Goal: Information Seeking & Learning: Learn about a topic

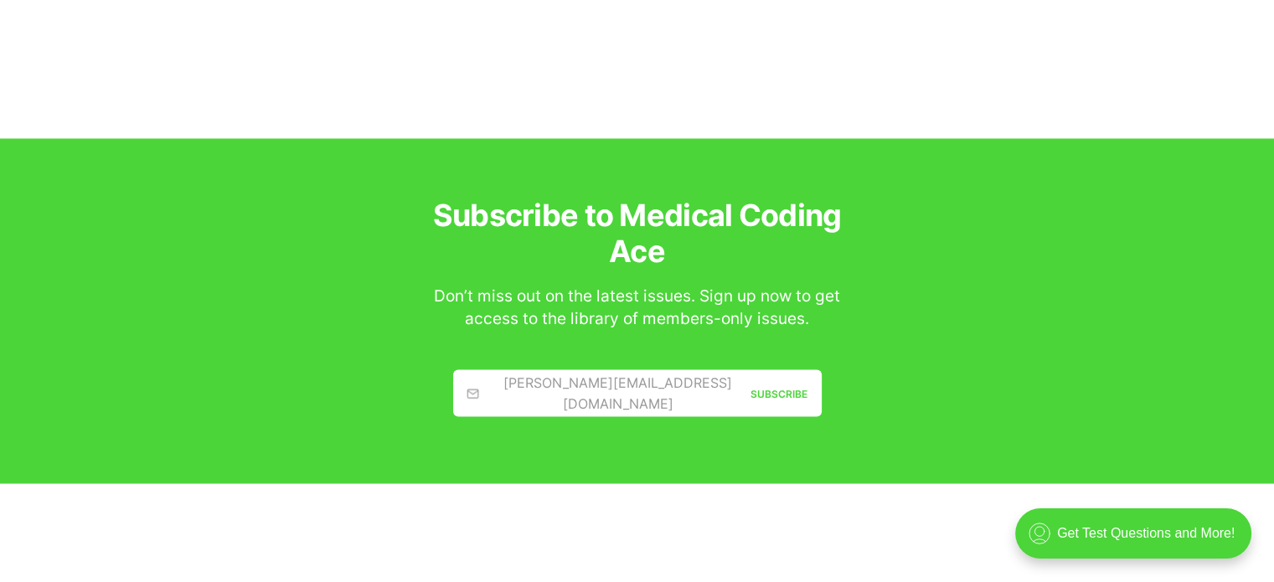
scroll to position [2596, 0]
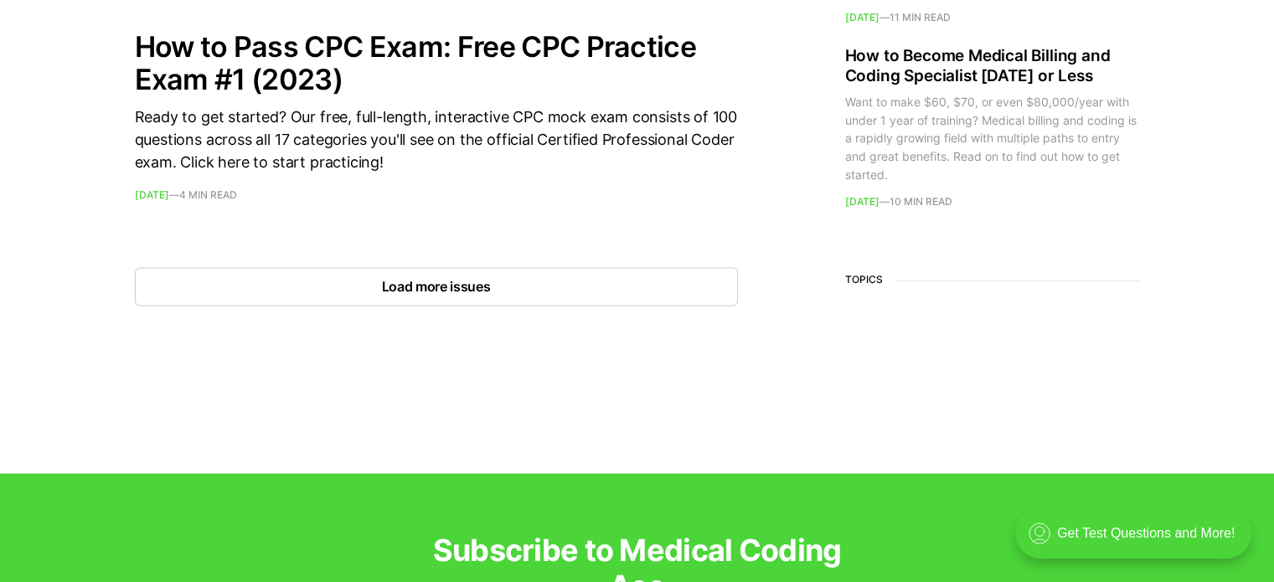
click at [419, 282] on button "Load more issues" at bounding box center [436, 286] width 603 height 39
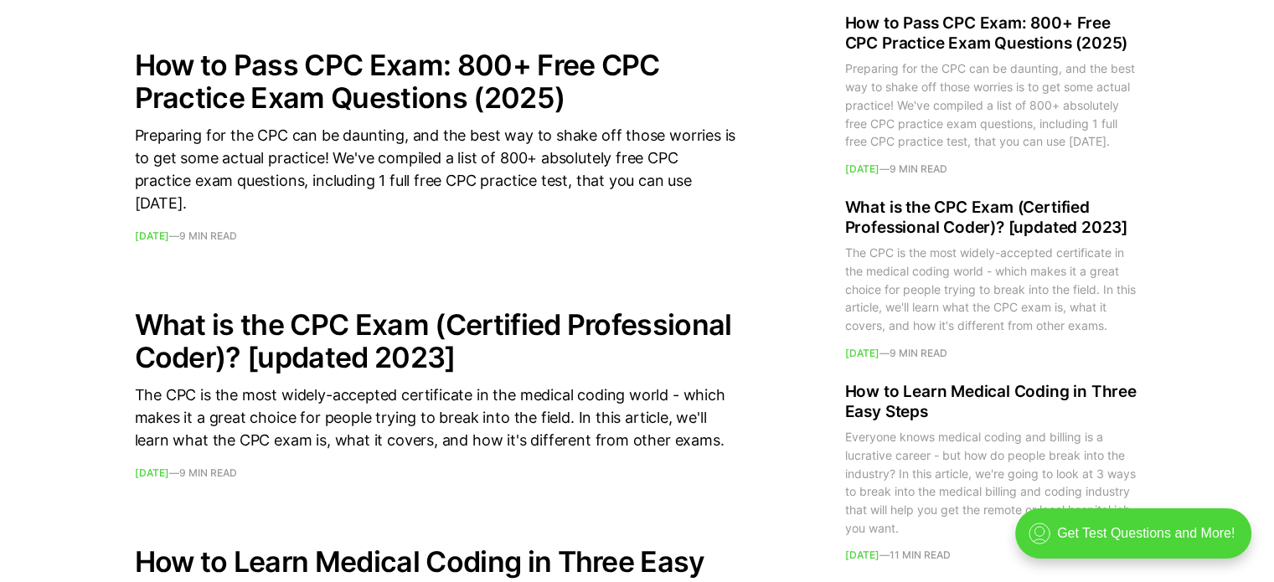
scroll to position [4438, 0]
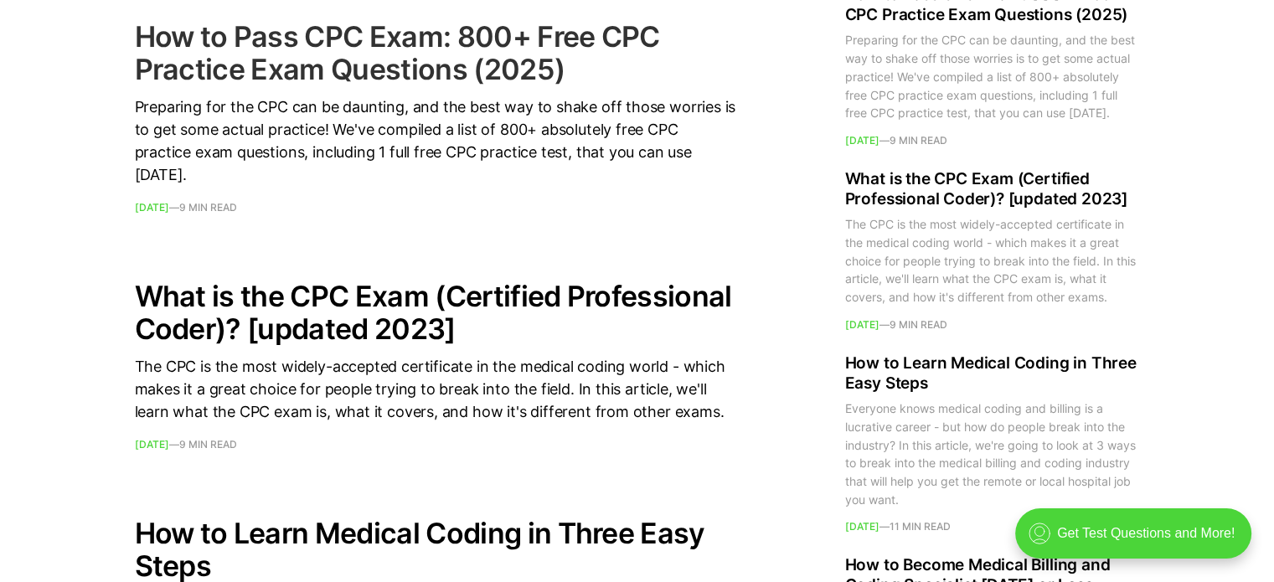
click at [352, 85] on h2 "How to Pass CPC Exam: 800+ Free CPC Practice Exam Questions (2025)" at bounding box center [436, 52] width 603 height 65
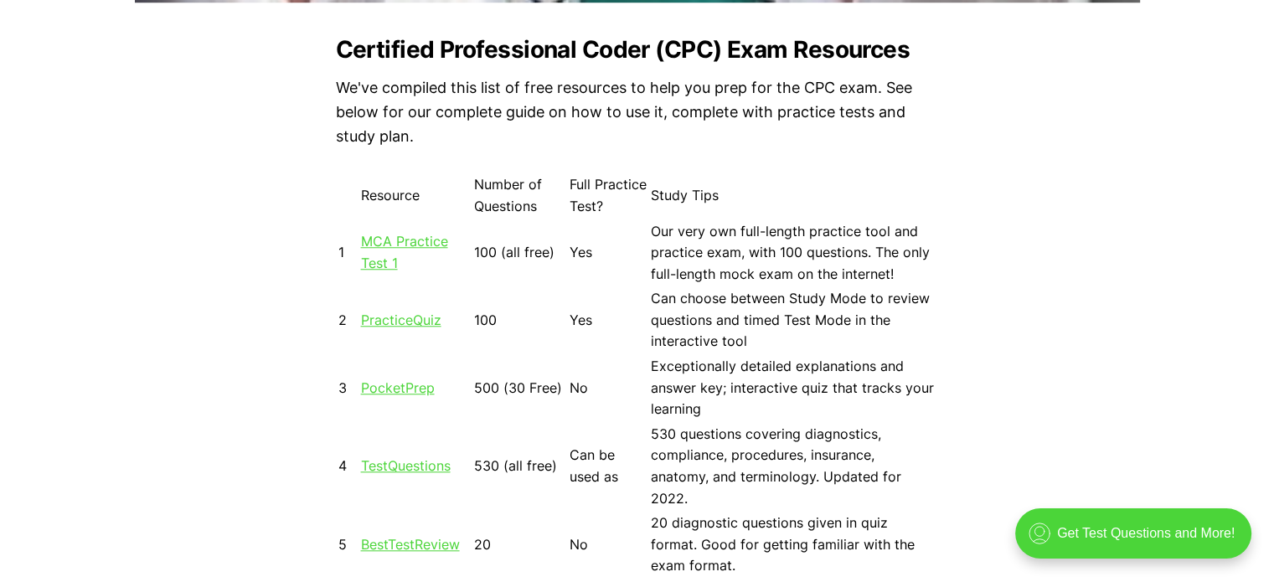
scroll to position [1507, 0]
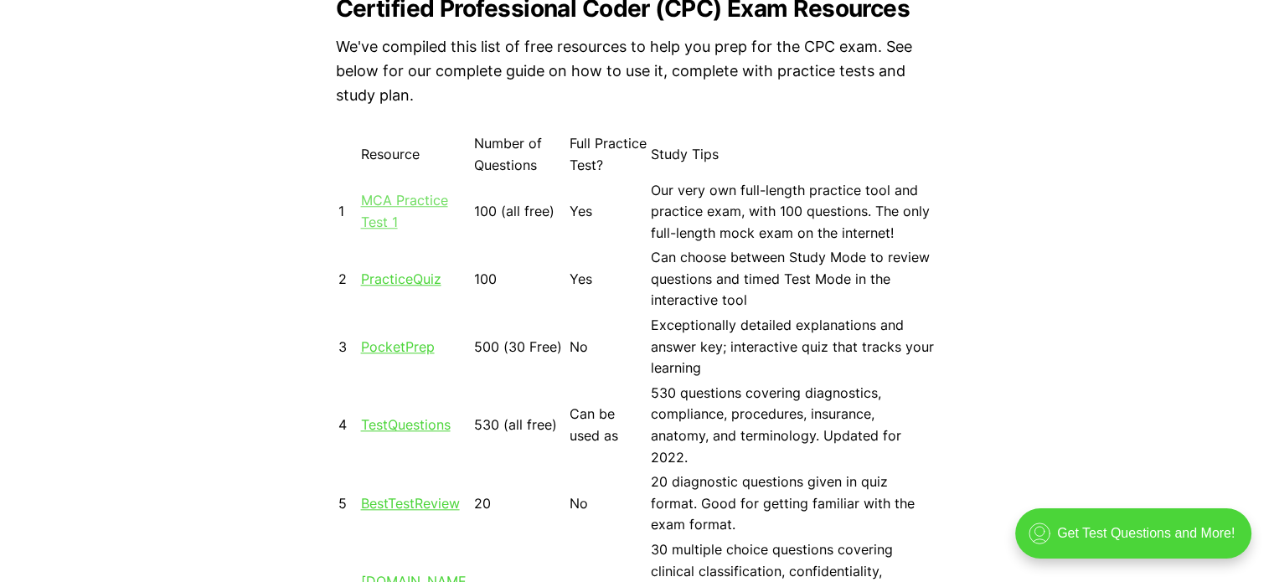
click at [377, 221] on link "MCA Practice Test 1" at bounding box center [404, 211] width 87 height 39
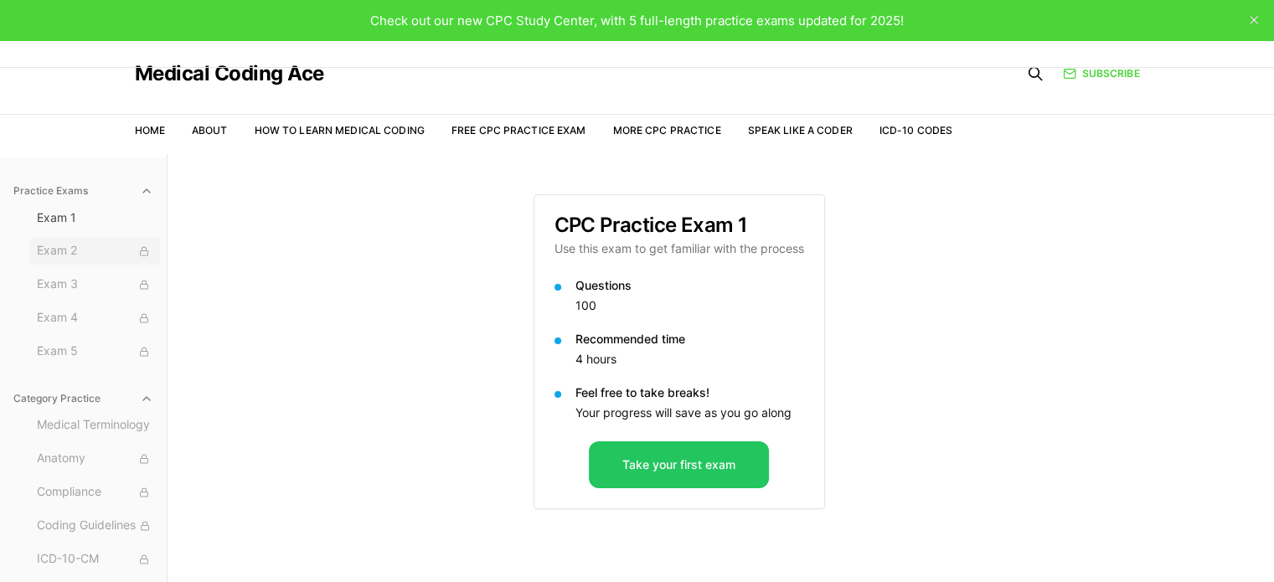
click at [69, 250] on span "Exam 2" at bounding box center [95, 251] width 116 height 18
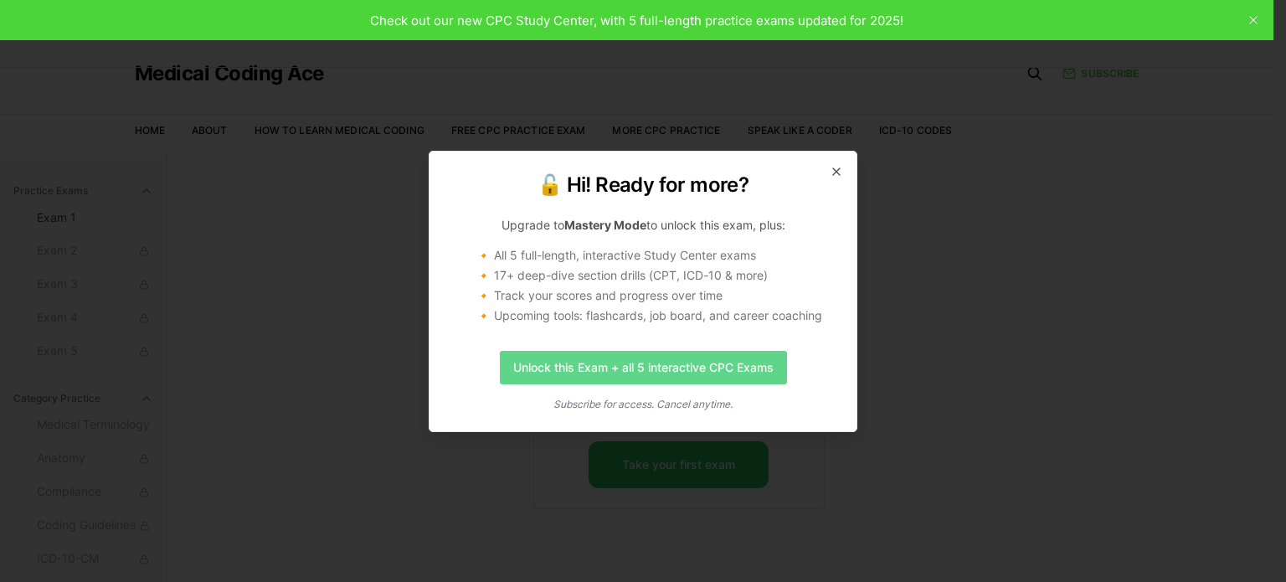
click at [602, 364] on link "Unlock this Exam + all 5 interactive CPC Exams" at bounding box center [643, 367] width 287 height 33
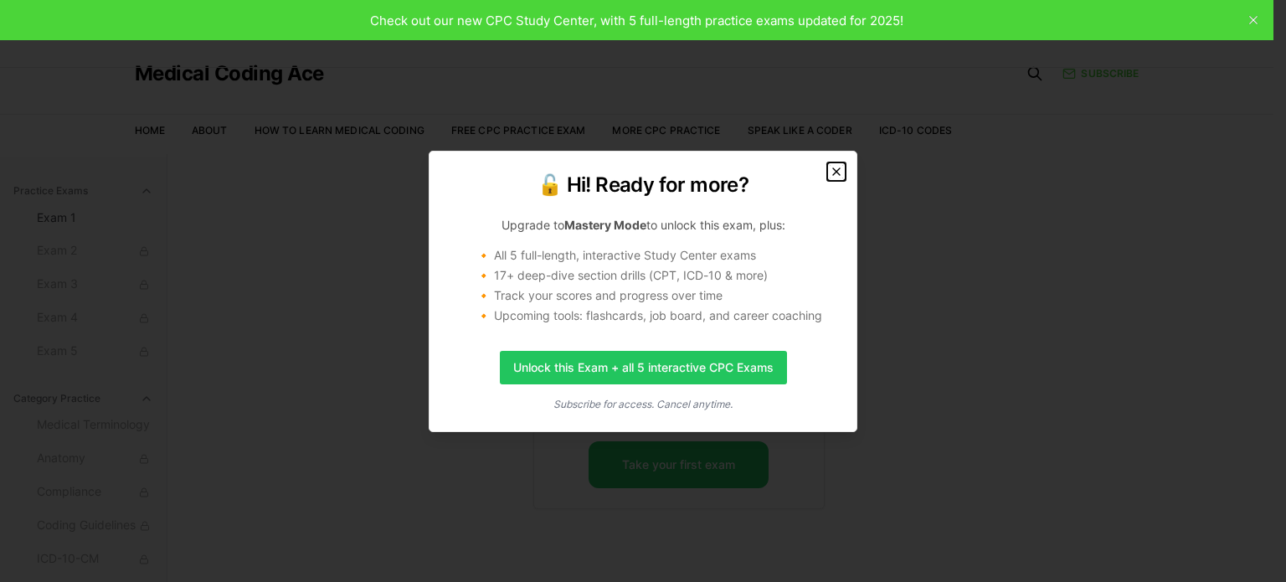
click at [835, 171] on icon "button" at bounding box center [836, 171] width 13 height 13
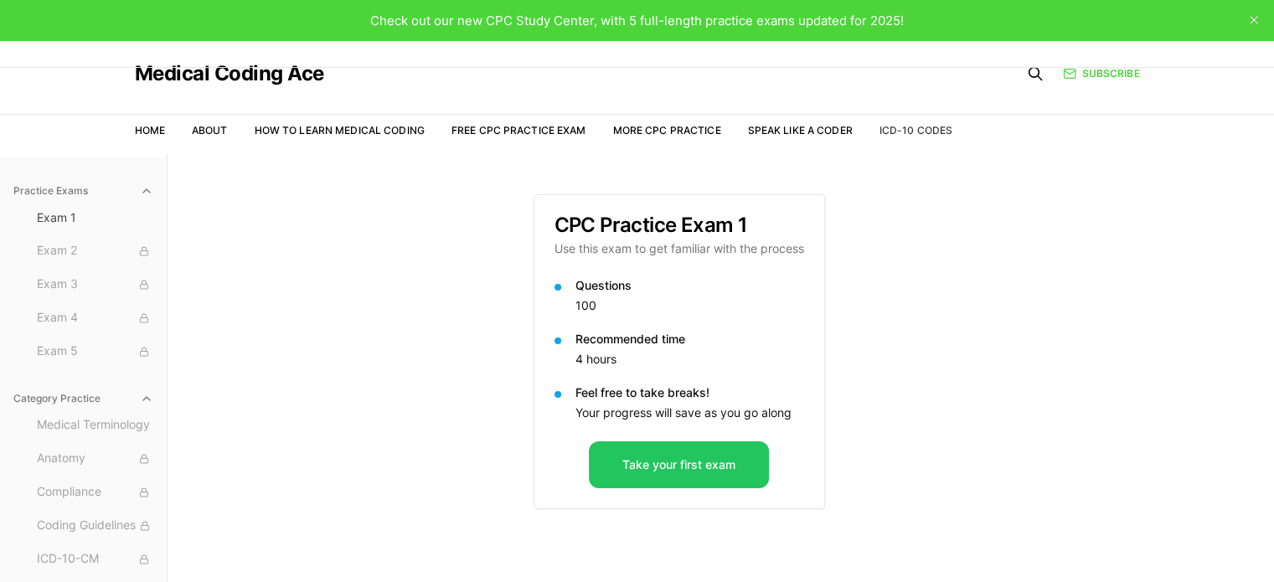
click at [893, 128] on link "ICD-10 Codes" at bounding box center [915, 130] width 73 height 13
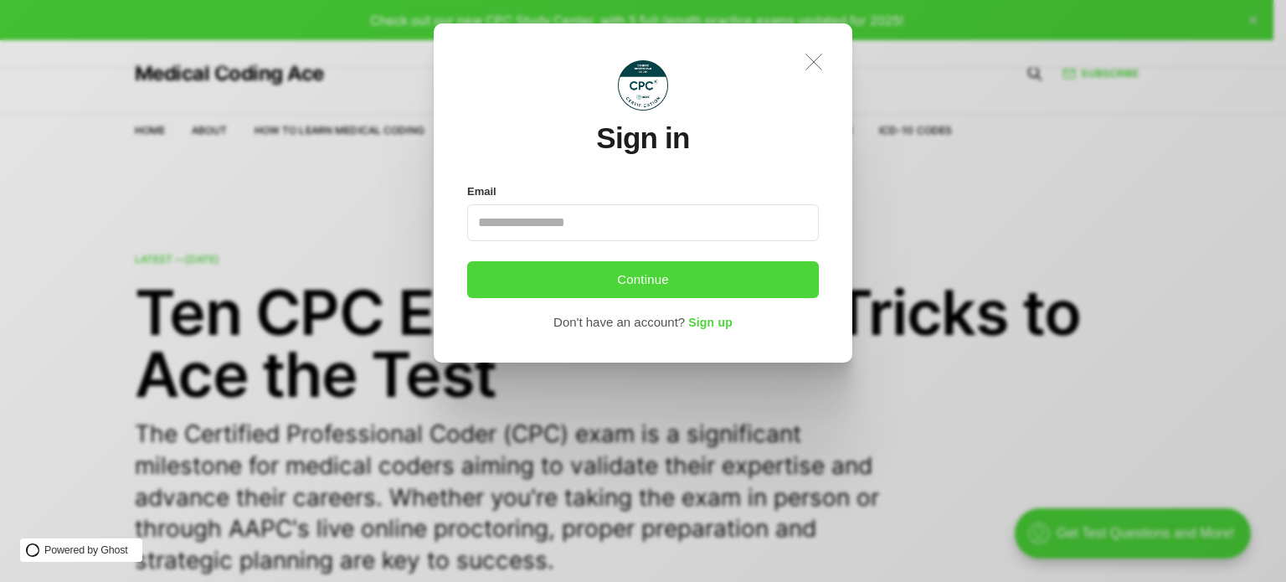
click at [811, 60] on icon ".a{fill:none;stroke:currentColor;stroke-linecap:round;stroke-linejoin:round;str…" at bounding box center [813, 62] width 37 height 37
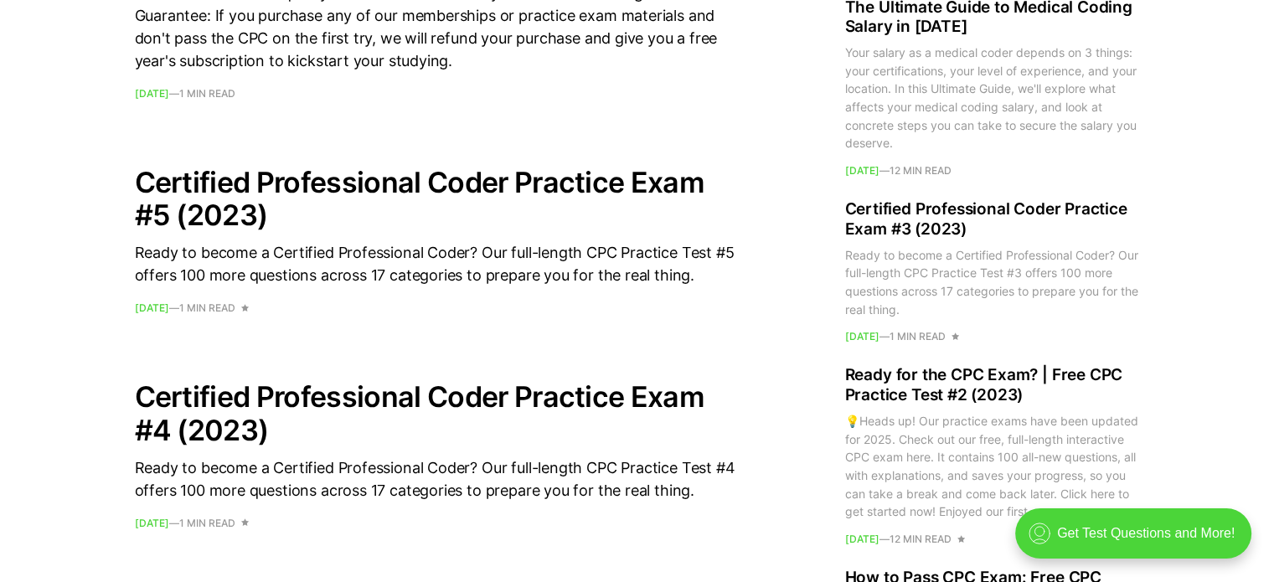
scroll to position [1507, 0]
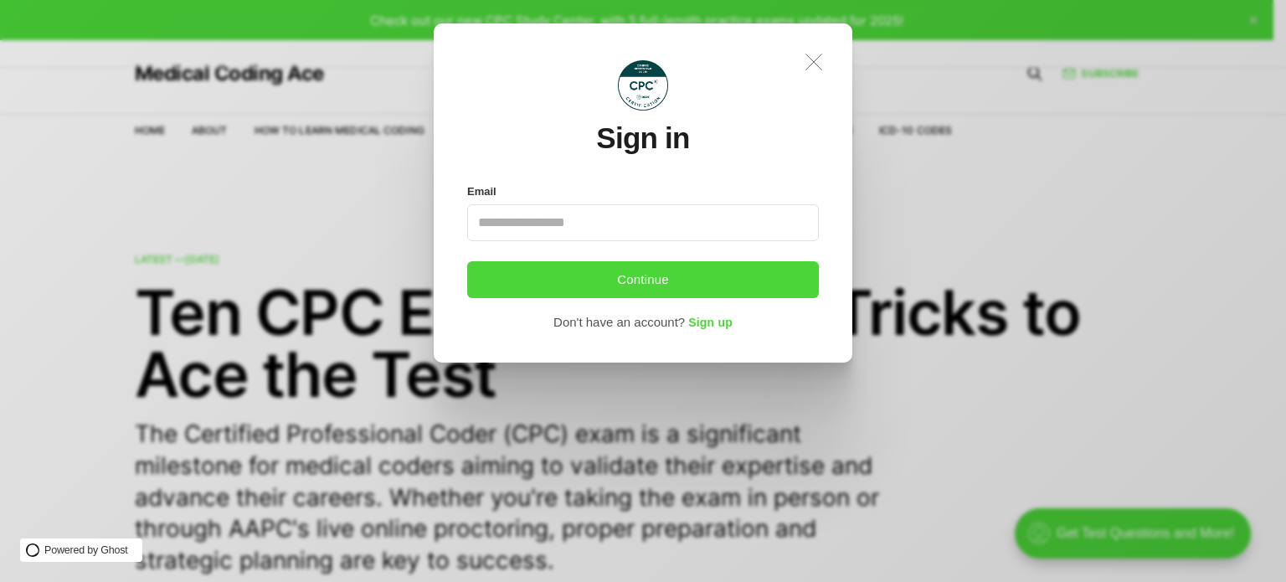
click at [814, 64] on icon ".a{fill:none;stroke:currentColor;stroke-linecap:round;stroke-linejoin:round;str…" at bounding box center [813, 62] width 37 height 37
click at [804, 68] on icon ".a{fill:none;stroke:currentColor;stroke-linecap:round;stroke-linejoin:round;str…" at bounding box center [813, 62] width 37 height 37
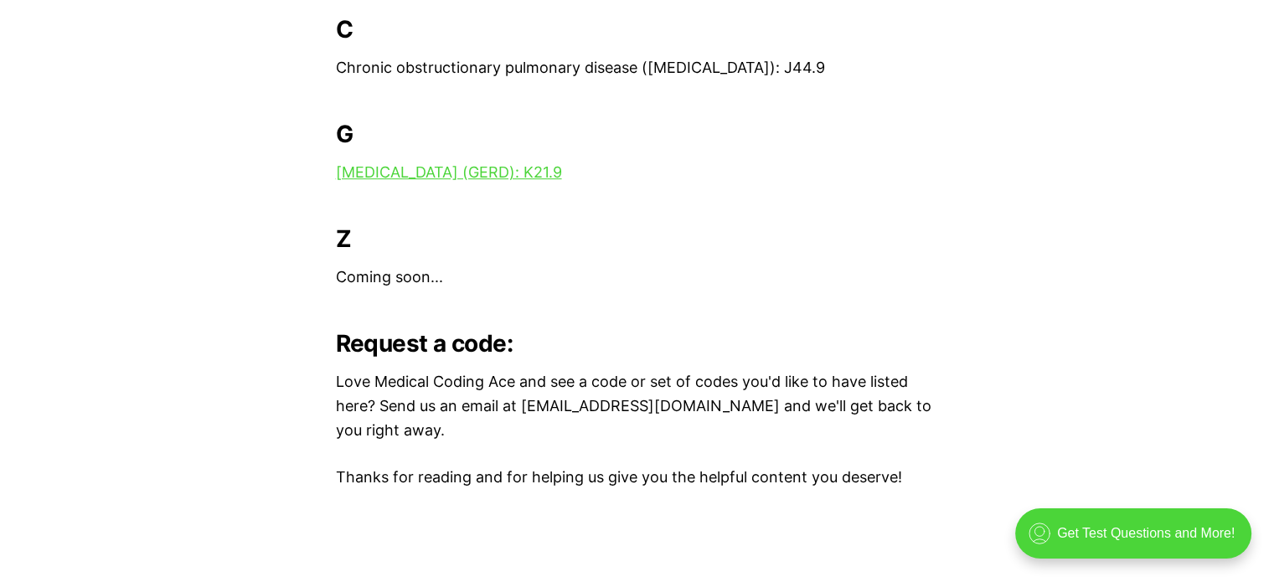
scroll to position [586, 0]
